Goal: Communication & Community: Answer question/provide support

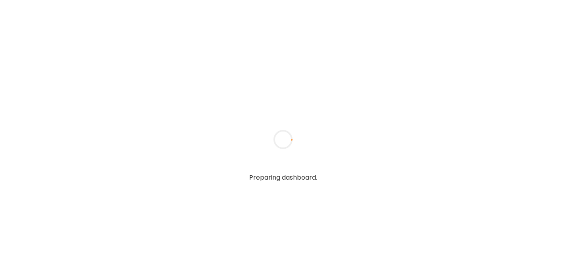
type textarea "**********"
type input "**********"
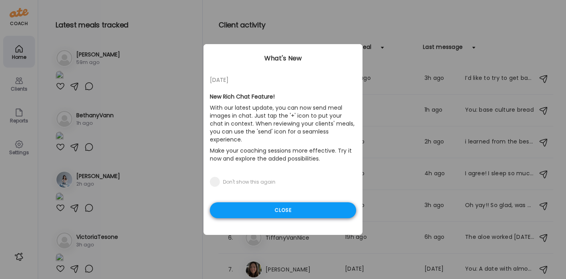
type input "**********"
click at [298, 202] on div "Close" at bounding box center [283, 210] width 146 height 16
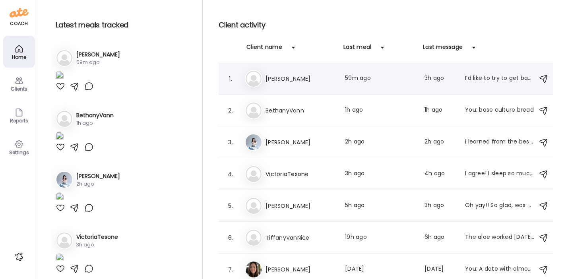
click at [317, 79] on h3 "[PERSON_NAME]" at bounding box center [300, 79] width 70 height 10
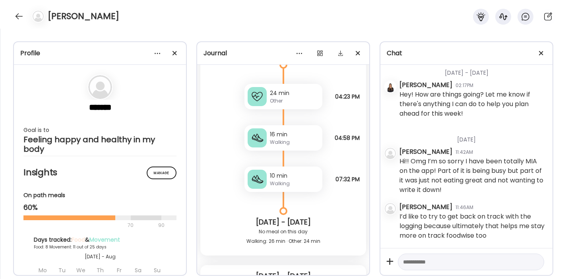
scroll to position [13231, 0]
click at [422, 265] on textarea at bounding box center [464, 262] width 122 height 10
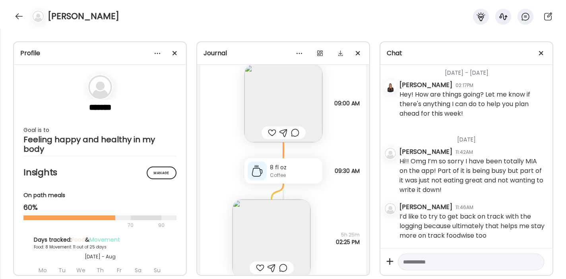
scroll to position [10535, 0]
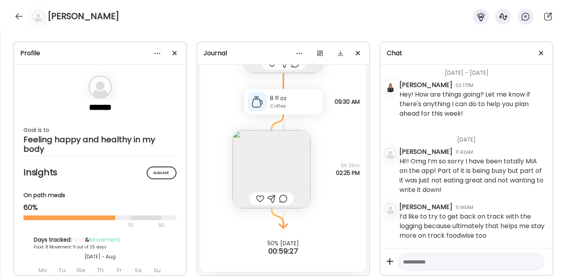
click at [421, 259] on textarea at bounding box center [464, 262] width 122 height 10
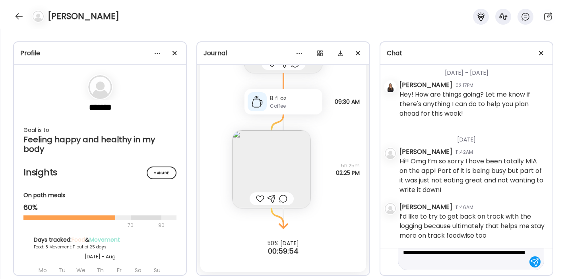
scroll to position [38, 0]
type textarea "**********"
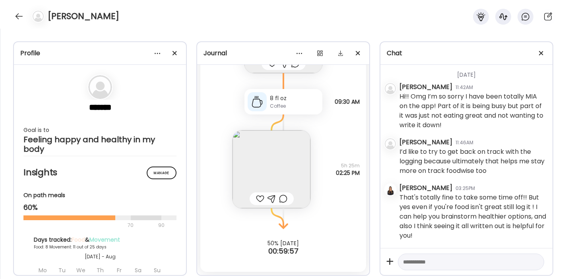
scroll to position [13297, 0]
click at [418, 263] on textarea at bounding box center [464, 262] width 122 height 10
type textarea "**********"
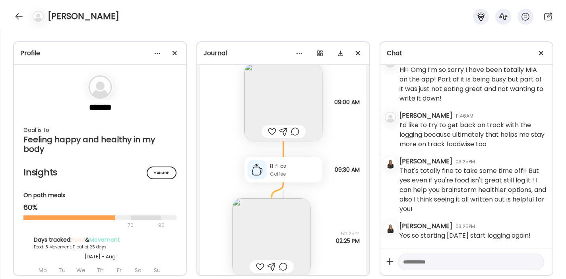
scroll to position [10457, 0]
click at [284, 106] on img at bounding box center [283, 103] width 78 height 78
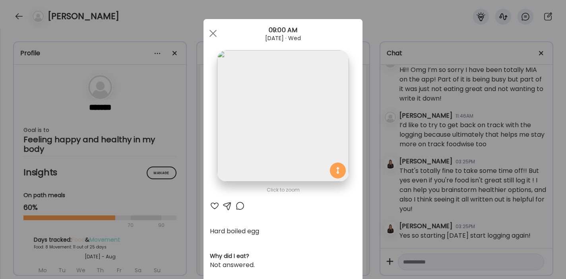
click at [211, 207] on div at bounding box center [215, 206] width 10 height 10
click at [226, 206] on div at bounding box center [227, 206] width 10 height 10
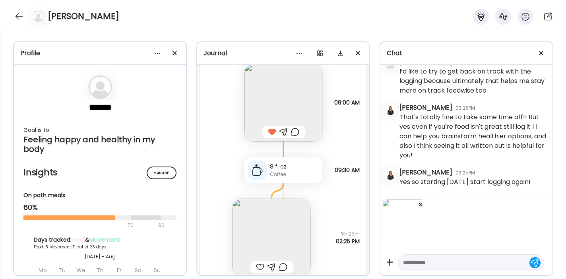
click at [420, 263] on textarea at bounding box center [464, 263] width 122 height 10
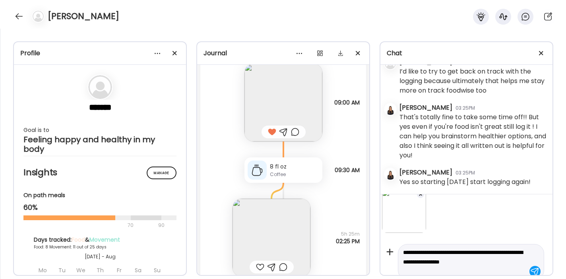
scroll to position [20, 0]
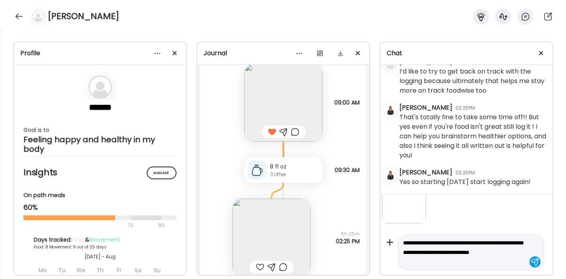
type textarea "**********"
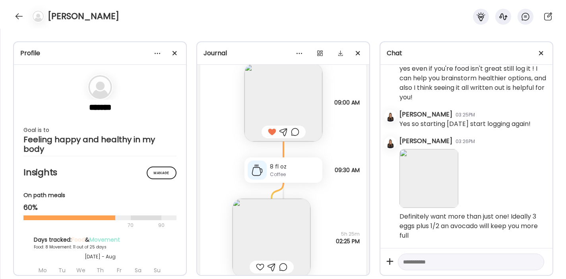
scroll to position [13435, 0]
click at [243, 243] on img at bounding box center [271, 238] width 78 height 78
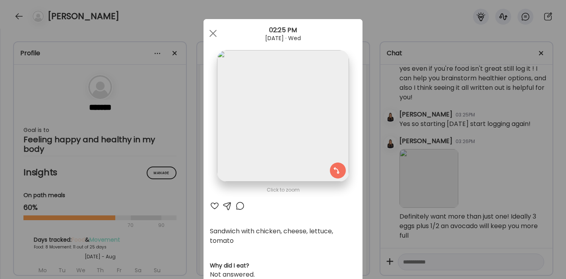
click at [211, 203] on div at bounding box center [215, 206] width 10 height 10
click at [209, 30] on div at bounding box center [213, 33] width 16 height 16
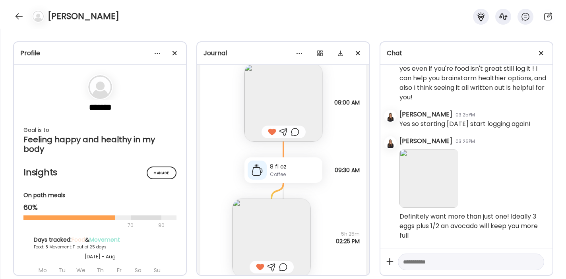
scroll to position [10535, 0]
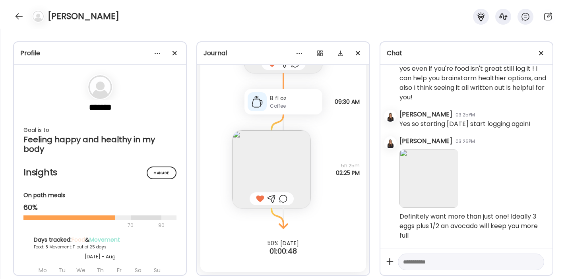
click at [268, 197] on div at bounding box center [271, 199] width 8 height 10
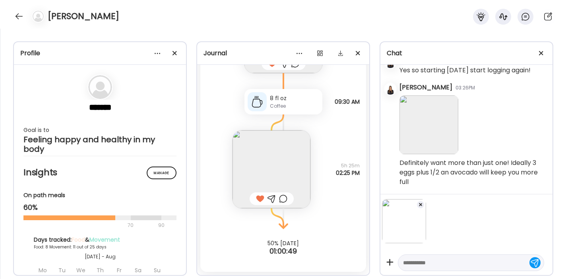
click at [410, 261] on textarea at bounding box center [464, 263] width 122 height 10
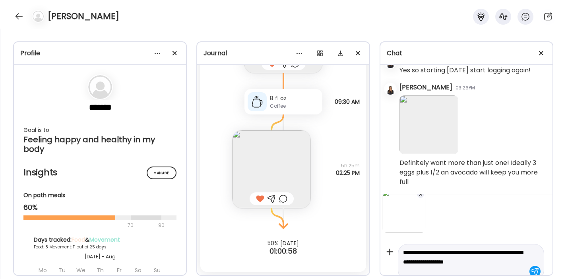
scroll to position [20, 0]
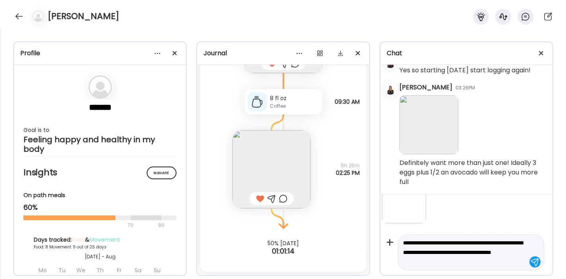
type textarea "**********"
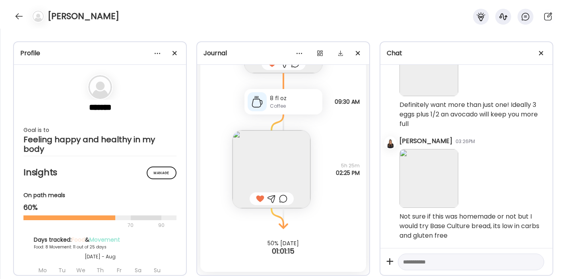
scroll to position [13547, 0]
click at [20, 17] on div at bounding box center [19, 16] width 13 height 13
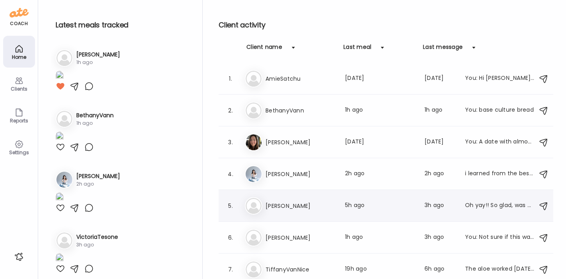
click at [281, 218] on div "5. Ma [PERSON_NAME] Last meal: 5h ago Last message: 3h ago Oh yay!! So glad, wa…" at bounding box center [385, 206] width 335 height 32
click at [279, 207] on h3 "[PERSON_NAME]" at bounding box center [300, 206] width 70 height 10
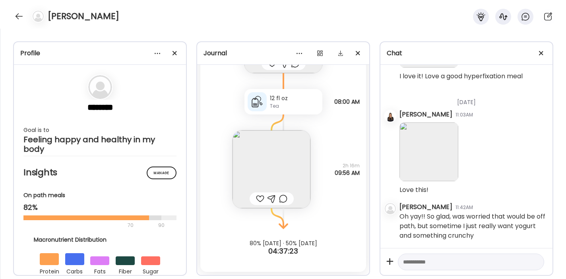
scroll to position [13798, 0]
click at [419, 161] on img at bounding box center [428, 151] width 59 height 59
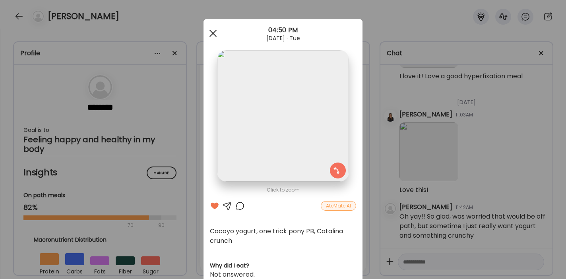
click at [209, 31] on span at bounding box center [212, 33] width 7 height 7
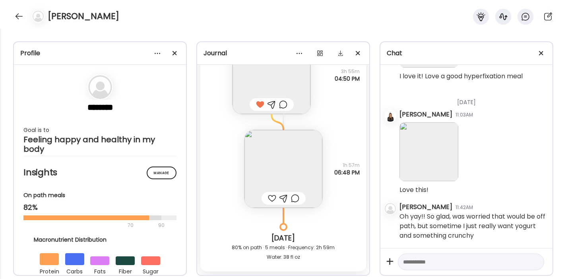
scroll to position [19959, 0]
click at [267, 169] on img at bounding box center [283, 170] width 78 height 78
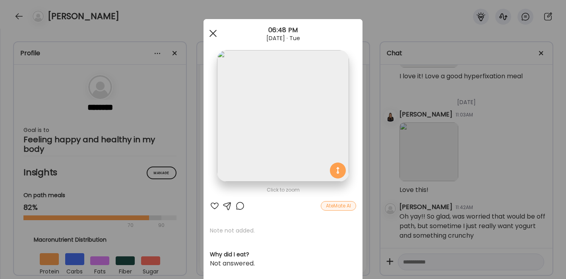
click at [205, 30] on div at bounding box center [213, 33] width 16 height 16
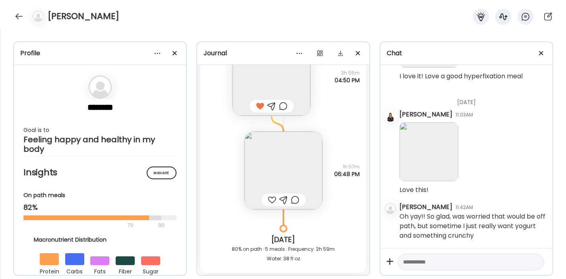
click at [434, 262] on textarea at bounding box center [464, 262] width 122 height 10
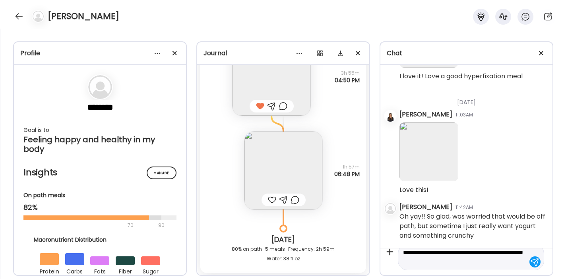
type textarea "**********"
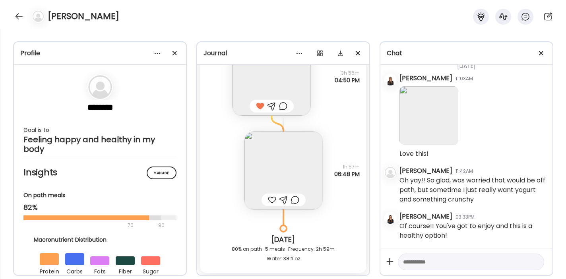
scroll to position [13834, 0]
click at [269, 205] on div at bounding box center [272, 200] width 8 height 10
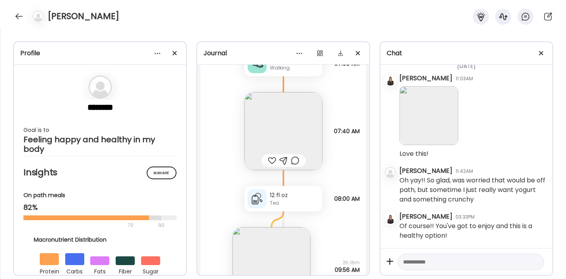
scroll to position [20430, 0]
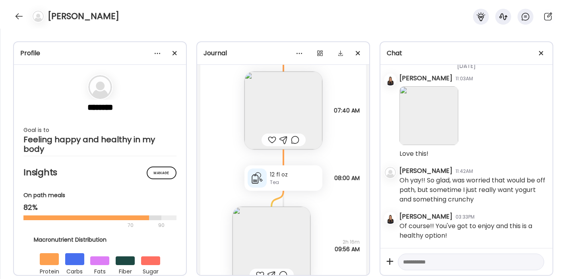
click at [269, 145] on div at bounding box center [272, 140] width 8 height 10
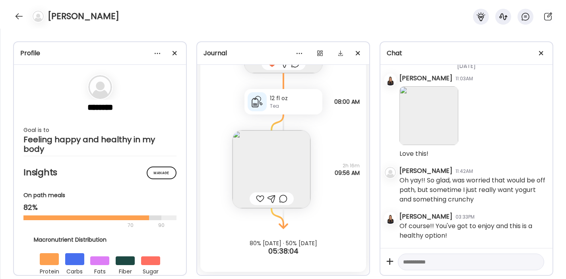
click at [269, 157] on img at bounding box center [271, 169] width 78 height 78
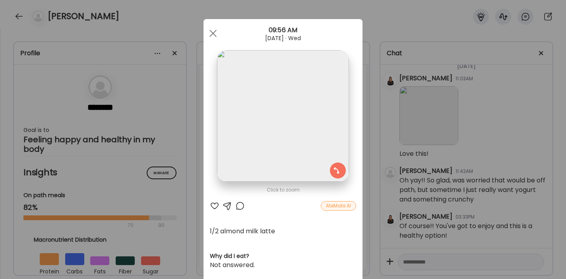
click at [213, 205] on div at bounding box center [215, 206] width 10 height 10
click at [210, 35] on div at bounding box center [213, 33] width 16 height 16
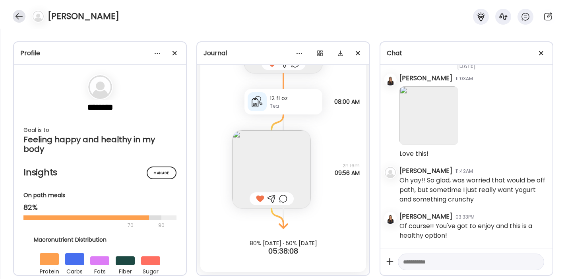
click at [21, 15] on div at bounding box center [19, 16] width 13 height 13
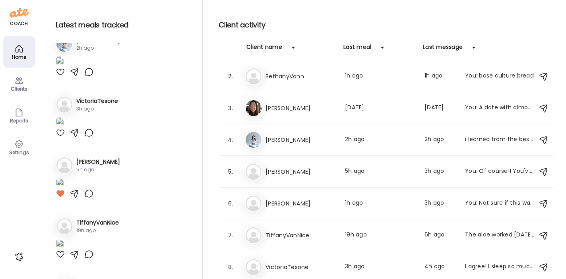
scroll to position [139, 0]
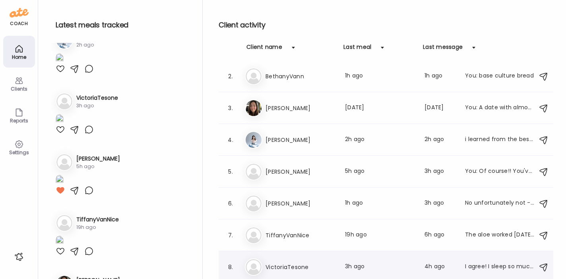
click at [300, 258] on div "Vi VictoriaTesone Last meal: 3h ago Last message: 4h ago I agree! I sleep so mu…" at bounding box center [387, 266] width 284 height 17
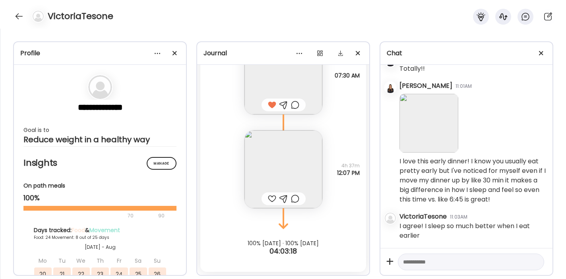
scroll to position [318, 0]
click at [16, 11] on div at bounding box center [19, 16] width 13 height 13
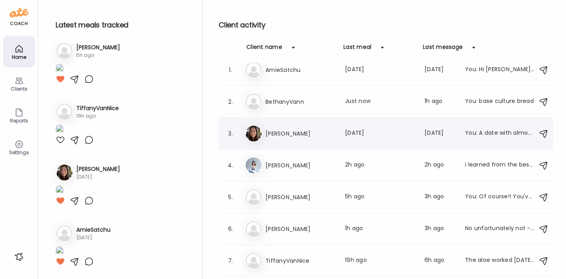
scroll to position [0, 0]
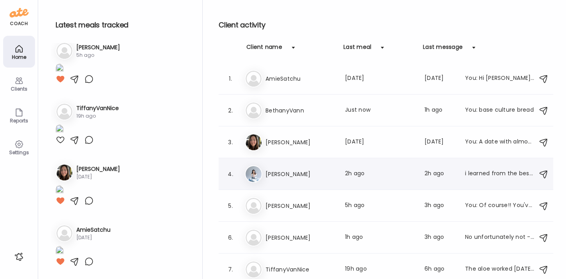
click at [292, 171] on h3 "[PERSON_NAME]" at bounding box center [300, 174] width 70 height 10
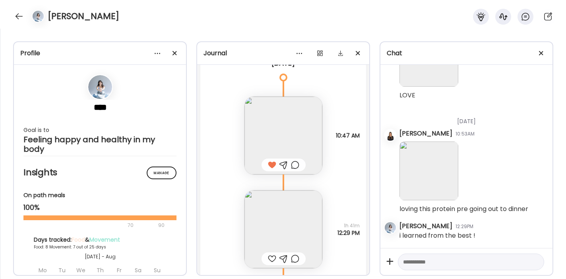
scroll to position [6609, 0]
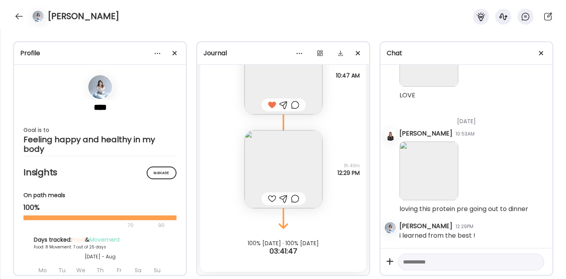
click at [285, 164] on img at bounding box center [283, 169] width 78 height 78
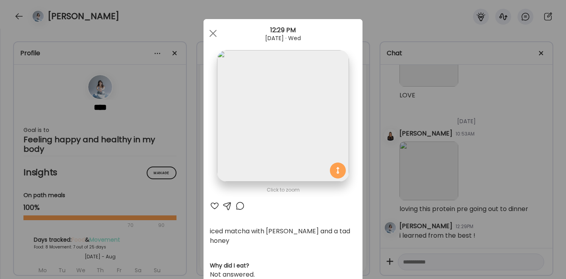
click at [211, 205] on div at bounding box center [215, 206] width 10 height 10
click at [210, 34] on span at bounding box center [212, 33] width 7 height 7
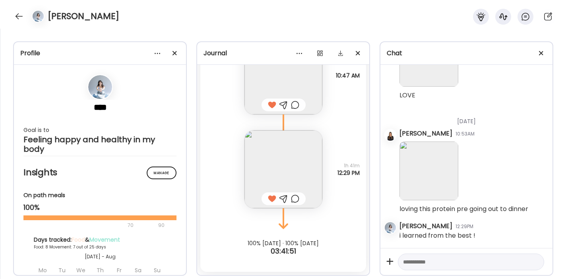
click at [422, 264] on textarea at bounding box center [464, 262] width 122 height 10
type textarea "**********"
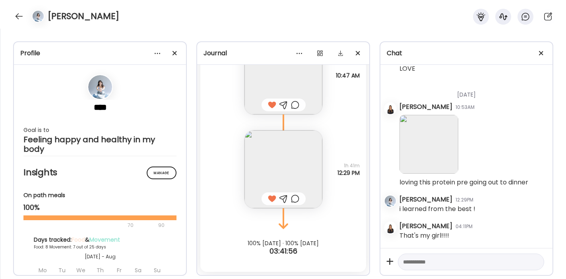
scroll to position [18779, 0]
click at [437, 263] on textarea at bounding box center [464, 262] width 122 height 10
type textarea "**********"
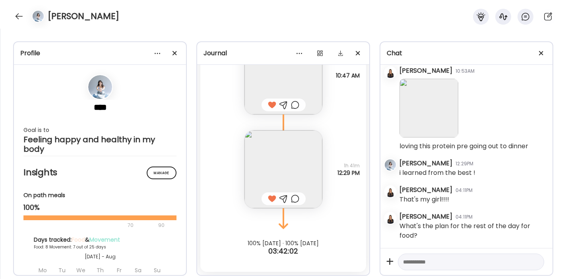
scroll to position [18815, 0]
click at [431, 263] on textarea at bounding box center [464, 262] width 122 height 10
type textarea "**********"
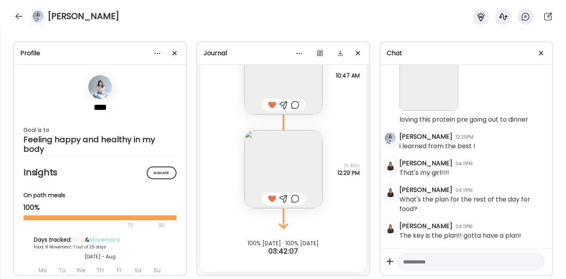
scroll to position [18842, 0]
click at [20, 18] on div at bounding box center [19, 16] width 13 height 13
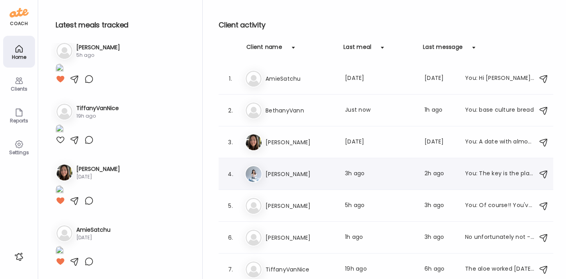
scroll to position [34, 0]
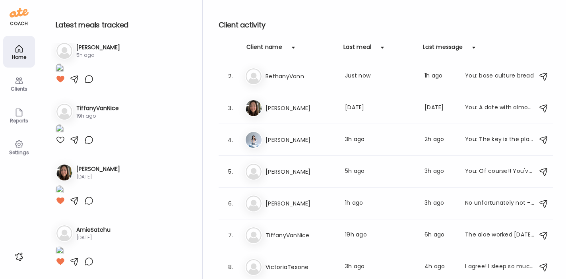
click at [13, 52] on div "Home" at bounding box center [19, 52] width 32 height 32
